Goal: Information Seeking & Learning: Learn about a topic

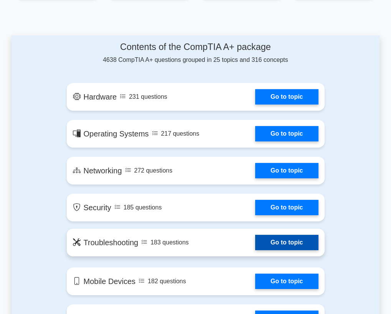
scroll to position [384, 0]
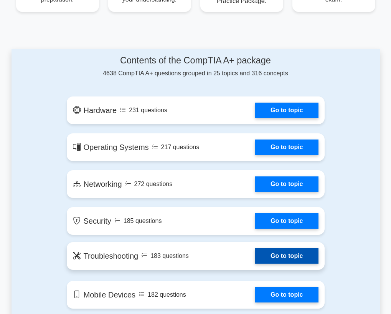
click at [255, 255] on link "Go to topic" at bounding box center [286, 255] width 63 height 15
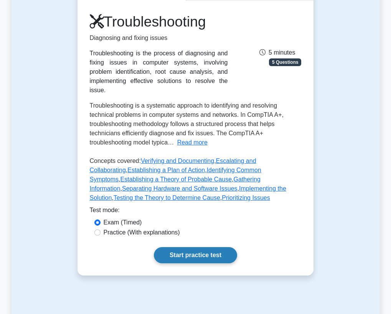
scroll to position [77, 0]
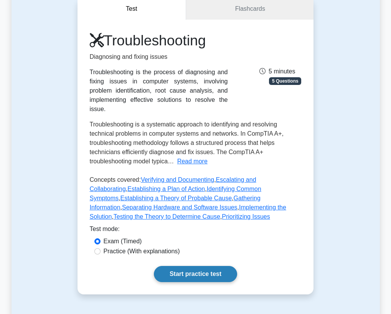
click at [200, 266] on link "Start practice test" at bounding box center [195, 274] width 83 height 16
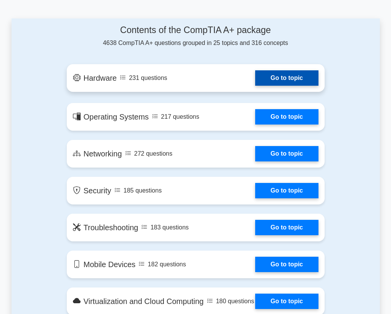
scroll to position [384, 0]
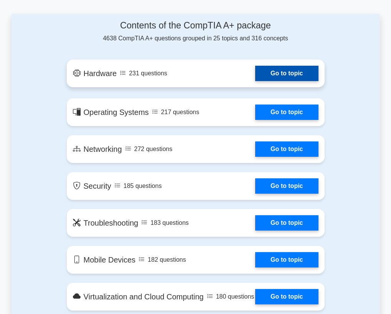
click at [278, 81] on link "Go to topic" at bounding box center [286, 73] width 63 height 15
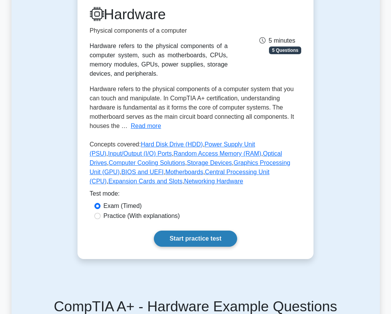
scroll to position [115, 0]
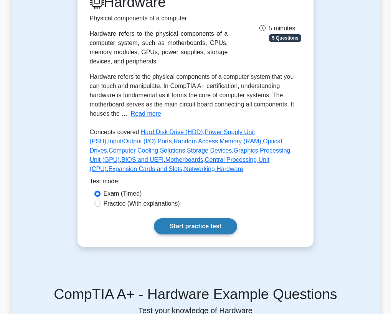
click at [191, 223] on link "Start practice test" at bounding box center [195, 226] width 83 height 16
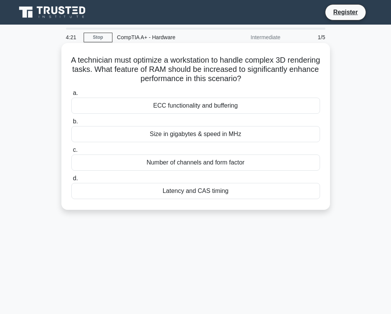
click at [202, 135] on div "Size in gigabytes & speed in MHz" at bounding box center [195, 134] width 249 height 16
click at [71, 124] on input "b. Size in gigabytes & speed in MHz" at bounding box center [71, 121] width 0 height 5
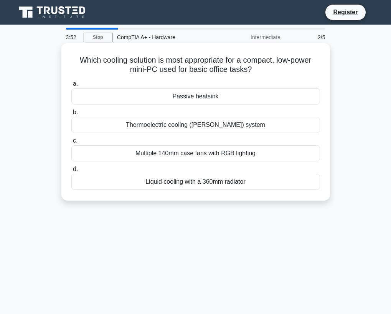
click at [202, 156] on div "Multiple 140mm case fans with RGB lighting" at bounding box center [195, 153] width 249 height 16
click at [71, 143] on input "c. Multiple 140mm case fans with RGB lighting" at bounding box center [71, 140] width 0 height 5
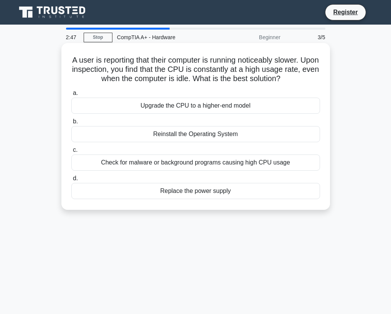
click at [205, 163] on div "Check for malware or background programs causing high CPU usage" at bounding box center [195, 162] width 249 height 16
click at [71, 152] on input "c. Check for malware or background programs causing high CPU usage" at bounding box center [71, 149] width 0 height 5
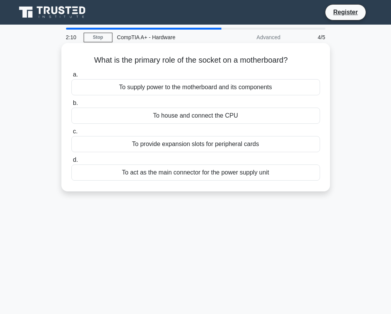
click at [213, 174] on div "To act as the main connector for the power supply unit" at bounding box center [195, 172] width 249 height 16
click at [71, 162] on input "d. To act as the main connector for the power supply unit" at bounding box center [71, 159] width 0 height 5
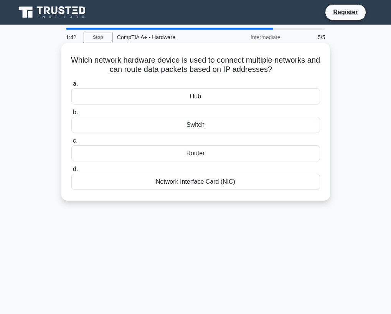
click at [212, 156] on div "Router" at bounding box center [195, 153] width 249 height 16
click at [71, 143] on input "c. Router" at bounding box center [71, 140] width 0 height 5
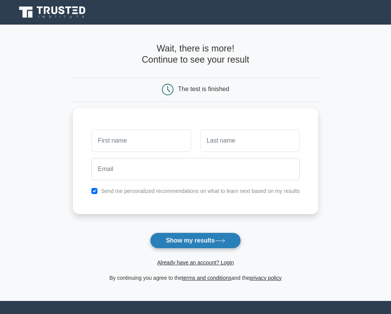
click at [202, 239] on button "Show my results" at bounding box center [195, 240] width 91 height 16
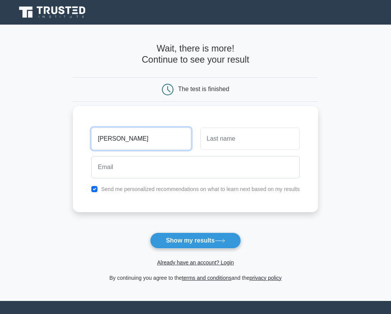
type input "[PERSON_NAME]"
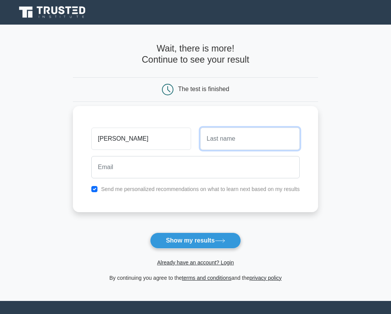
click at [234, 140] on input "text" at bounding box center [250, 139] width 99 height 22
type input "Tetteh"
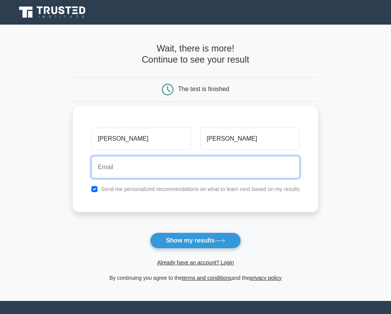
click at [171, 167] on input "email" at bounding box center [195, 167] width 209 height 22
type input "23tettehdennis@gmail.com"
click at [150, 232] on button "Show my results" at bounding box center [195, 240] width 91 height 16
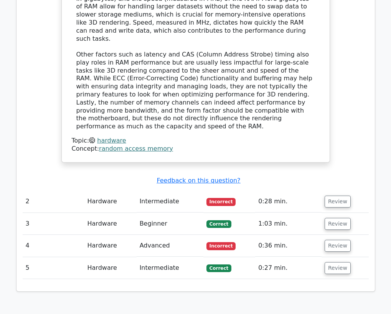
scroll to position [807, 0]
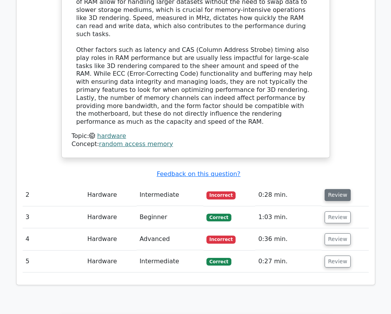
click at [338, 189] on button "Review" at bounding box center [338, 195] width 26 height 12
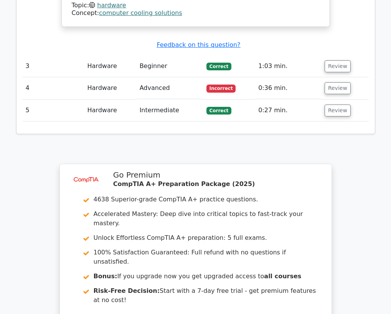
scroll to position [1306, 0]
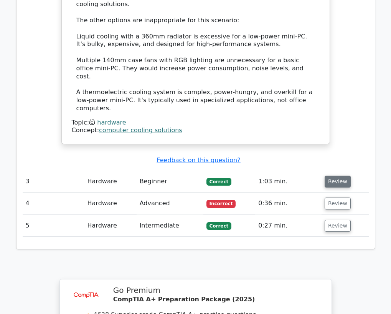
click at [333, 176] on button "Review" at bounding box center [338, 182] width 26 height 12
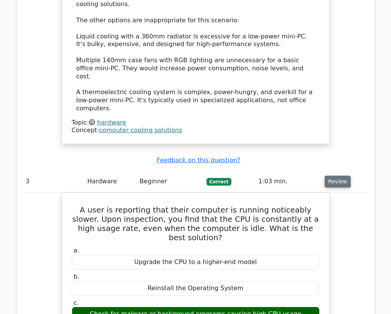
click at [337, 176] on button "Review" at bounding box center [338, 182] width 26 height 12
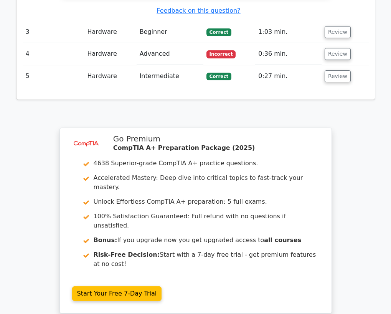
scroll to position [1460, 0]
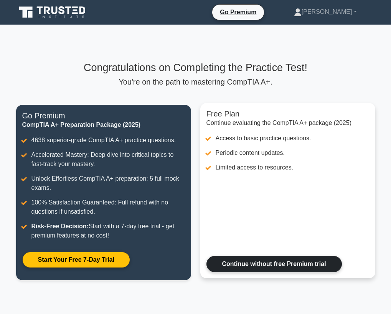
click at [283, 266] on link "Continue without free Premium trial" at bounding box center [275, 264] width 136 height 16
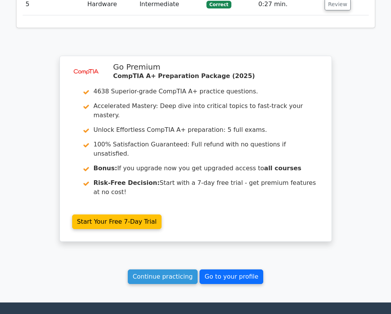
scroll to position [1080, 0]
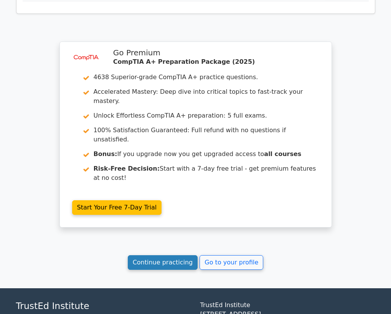
click at [173, 255] on link "Continue practicing" at bounding box center [163, 262] width 70 height 15
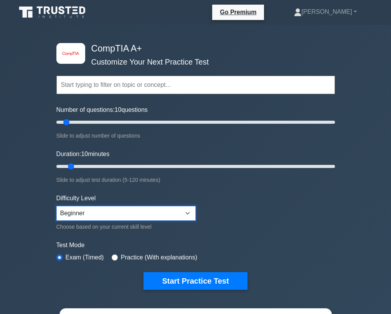
click at [189, 214] on select "Beginner Intermediate Expert" at bounding box center [125, 213] width 139 height 15
click at [56, 206] on select "Beginner Intermediate Expert" at bounding box center [125, 213] width 139 height 15
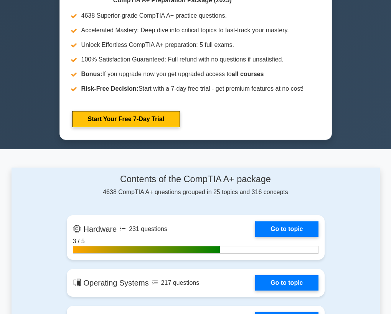
scroll to position [384, 0]
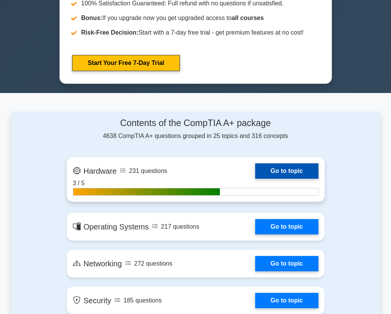
click at [291, 169] on link "Go to topic" at bounding box center [286, 170] width 63 height 15
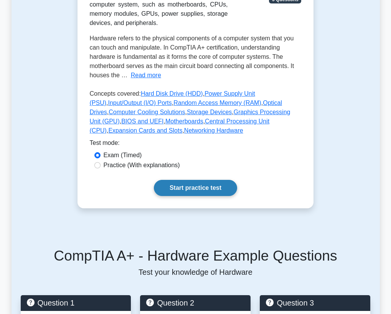
click at [185, 187] on link "Start practice test" at bounding box center [195, 188] width 83 height 16
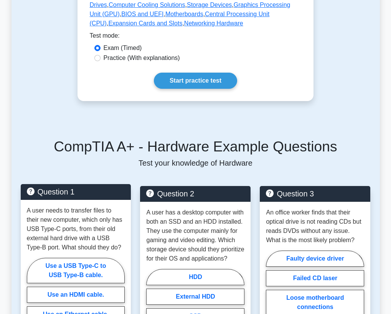
scroll to position [269, 0]
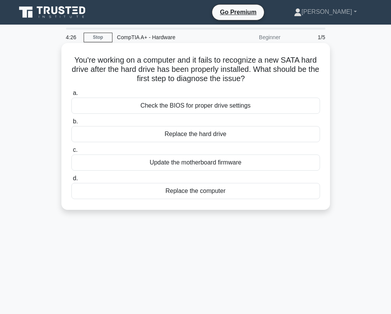
click at [244, 105] on div "Check the BIOS for proper drive settings" at bounding box center [195, 106] width 249 height 16
click at [71, 96] on input "a. Check the BIOS for proper drive settings" at bounding box center [71, 93] width 0 height 5
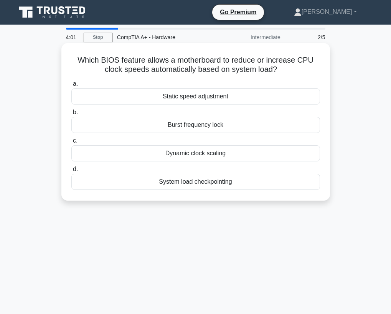
click at [194, 97] on div "Static speed adjustment" at bounding box center [195, 96] width 249 height 16
click at [71, 86] on input "a. Static speed adjustment" at bounding box center [71, 83] width 0 height 5
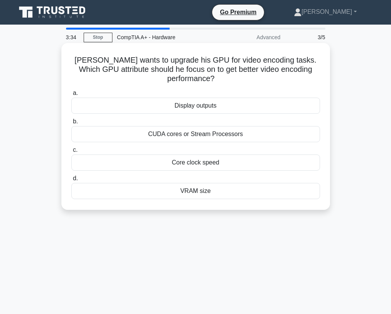
click at [204, 190] on div "VRAM size" at bounding box center [195, 191] width 249 height 16
click at [71, 181] on input "d. VRAM size" at bounding box center [71, 178] width 0 height 5
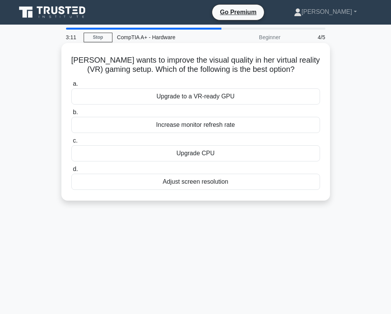
click at [192, 155] on div "Upgrade CPU" at bounding box center [195, 153] width 249 height 16
click at [71, 143] on input "c. Upgrade CPU" at bounding box center [71, 140] width 0 height 5
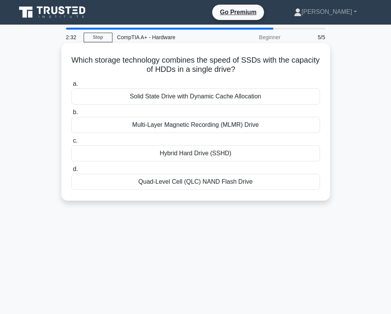
click at [201, 154] on div "Hybrid Hard Drive (SSHD)" at bounding box center [195, 153] width 249 height 16
click at [71, 143] on input "c. Hybrid Hard Drive (SSHD)" at bounding box center [71, 140] width 0 height 5
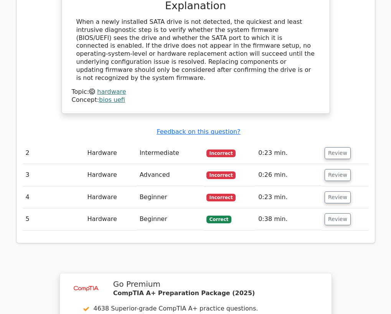
scroll to position [768, 0]
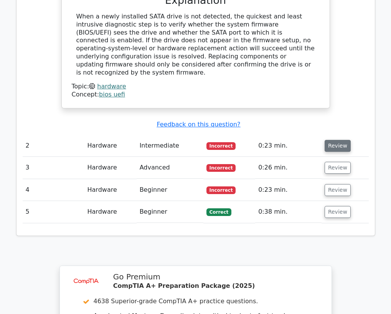
click at [336, 140] on button "Review" at bounding box center [338, 146] width 26 height 12
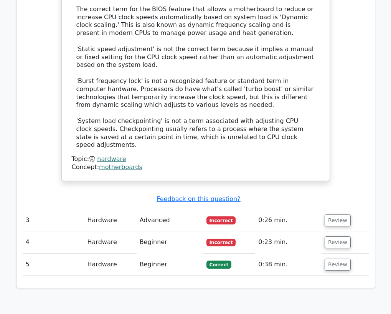
scroll to position [1114, 0]
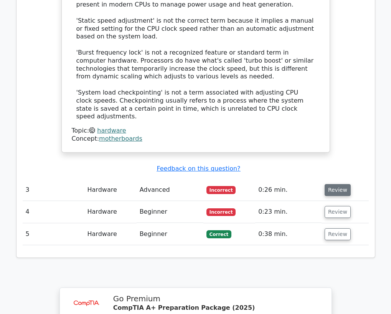
click at [332, 184] on button "Review" at bounding box center [338, 190] width 26 height 12
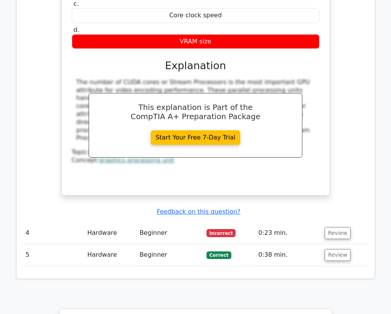
scroll to position [1421, 0]
